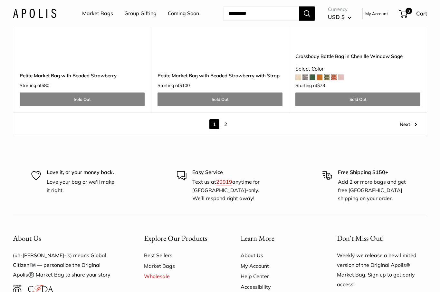
scroll to position [3658, 0]
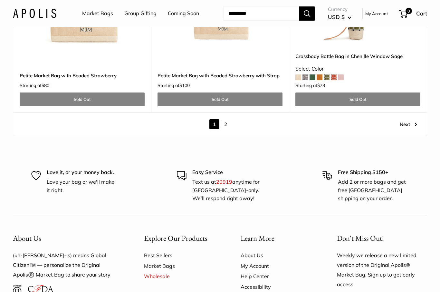
click at [226, 120] on link "2" at bounding box center [226, 125] width 10 height 10
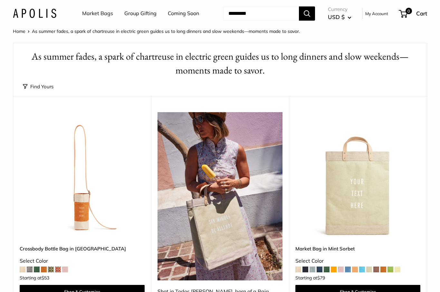
click at [96, 12] on link "Market Bags" at bounding box center [97, 14] width 31 height 10
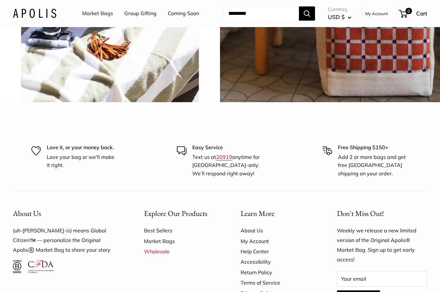
scroll to position [1405, 0]
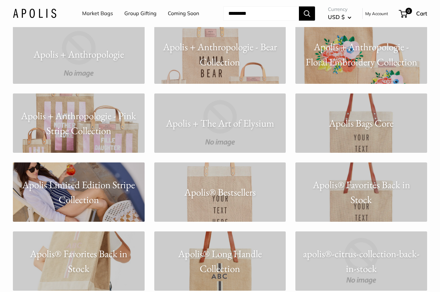
scroll to position [398, 0]
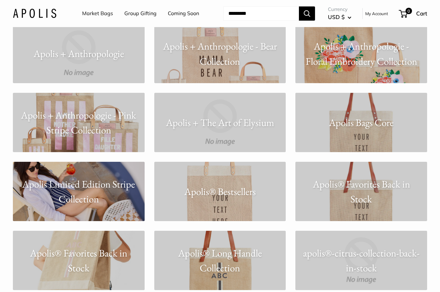
click at [82, 194] on p "Apolis Limited Edition Stripe Collection" at bounding box center [79, 191] width 132 height 30
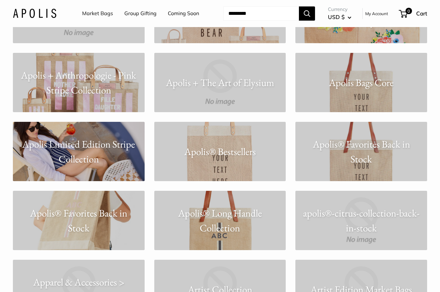
scroll to position [437, 0]
click at [210, 229] on p "Apolis® Long Handle Collection" at bounding box center [220, 221] width 132 height 30
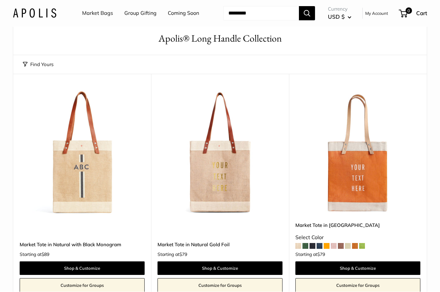
scroll to position [18, 0]
click at [75, 182] on img at bounding box center [82, 152] width 125 height 125
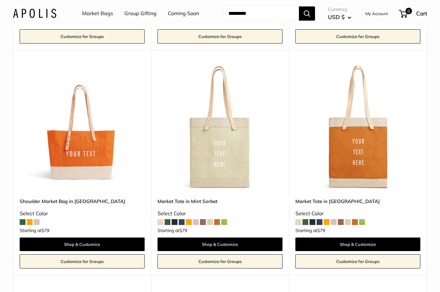
scroll to position [270, 0]
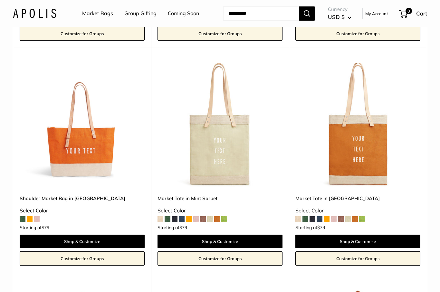
click at [78, 148] on img at bounding box center [82, 125] width 125 height 125
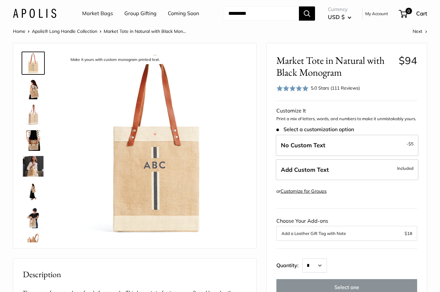
click at [44, 140] on link at bounding box center [33, 140] width 23 height 23
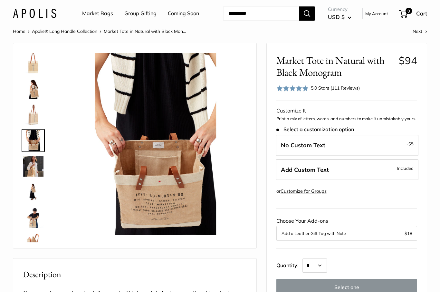
click at [36, 160] on img at bounding box center [33, 166] width 21 height 21
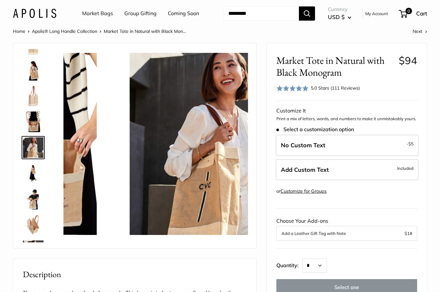
scroll to position [20, 0]
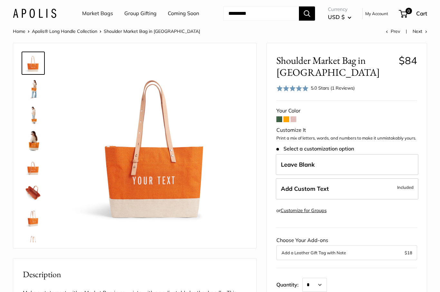
click at [35, 141] on img at bounding box center [33, 140] width 21 height 21
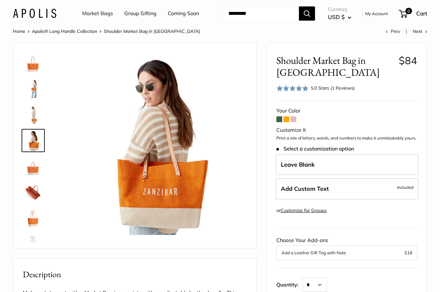
click at [176, 14] on link "Coming Soon" at bounding box center [183, 14] width 31 height 10
click at [105, 11] on link "Market Bags" at bounding box center [97, 14] width 31 height 10
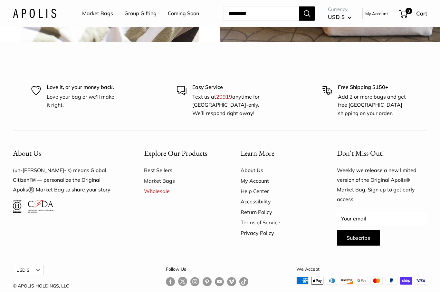
scroll to position [1460, 0]
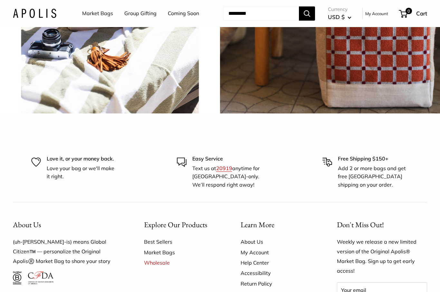
click at [120, 13] on span "Chenille sage" at bounding box center [110, 3] width 60 height 18
